Goal: Transaction & Acquisition: Subscribe to service/newsletter

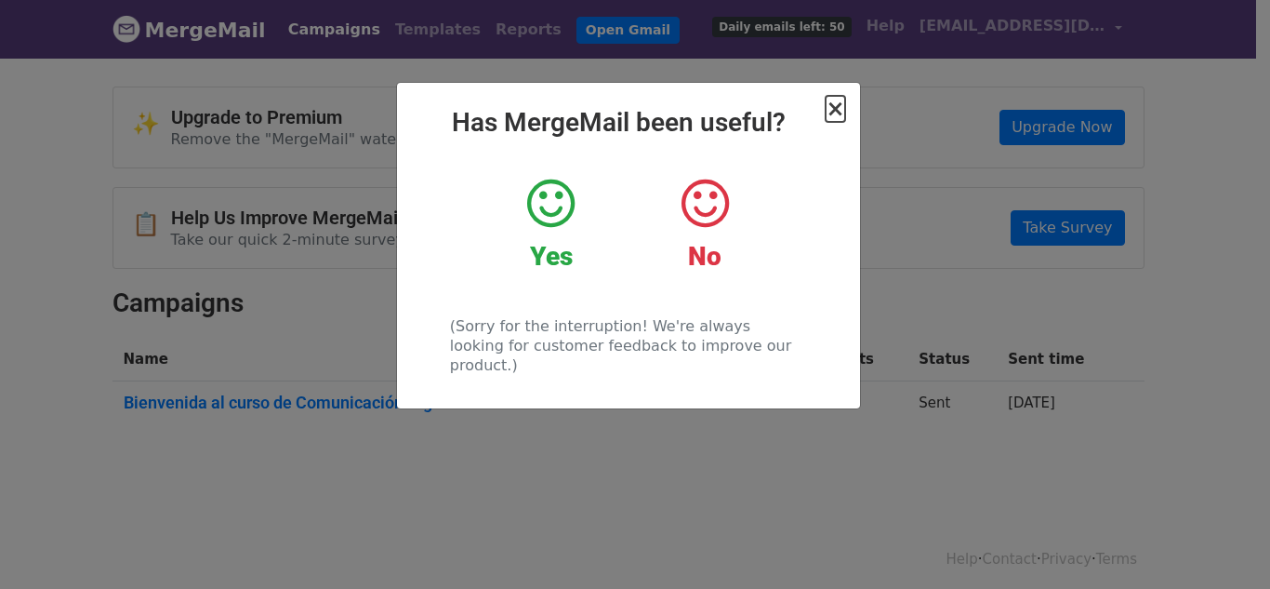
click at [835, 112] on span "×" at bounding box center [835, 109] width 19 height 26
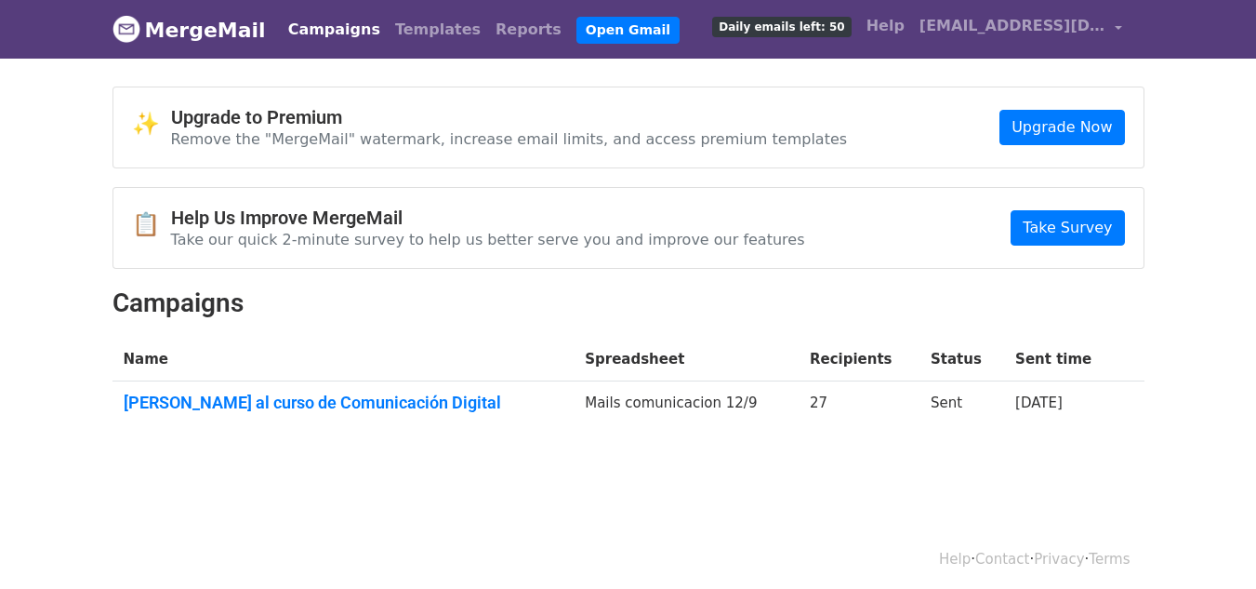
click at [1182, 76] on body "MergeMail Campaigns Templates Reports Open Gmail Daily emails left: 50 Help con…" at bounding box center [628, 260] width 1256 height 521
click at [851, 28] on span "Daily emails left: 50" at bounding box center [781, 27] width 139 height 20
